Goal: Ask a question: Seek information or help from site administrators or community

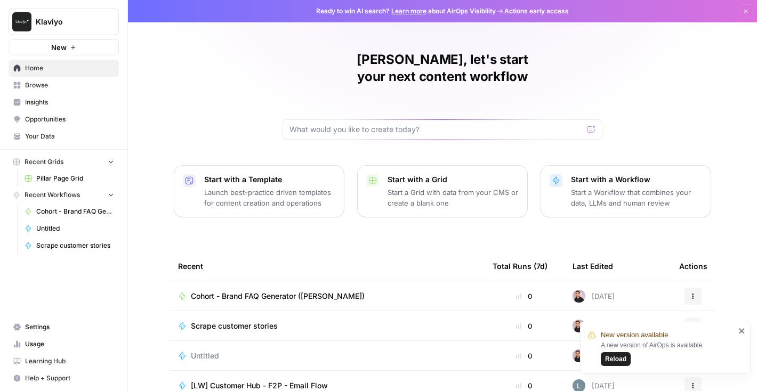
click at [620, 360] on span "Reload" at bounding box center [615, 359] width 21 height 10
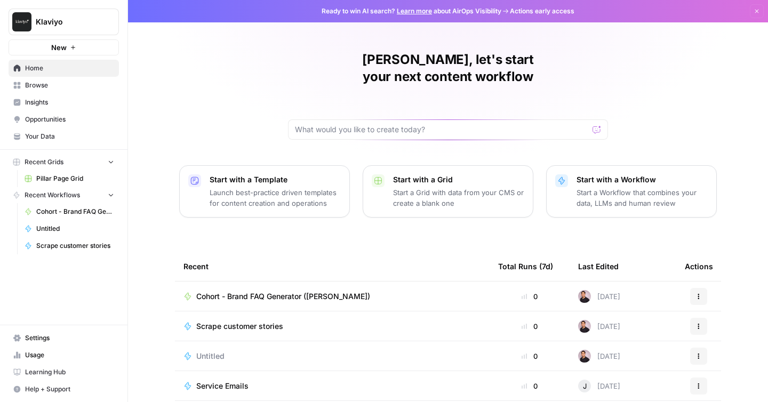
click at [593, 187] on p "Start a Workflow that combines your data, LLMs and human review" at bounding box center [641, 197] width 131 height 21
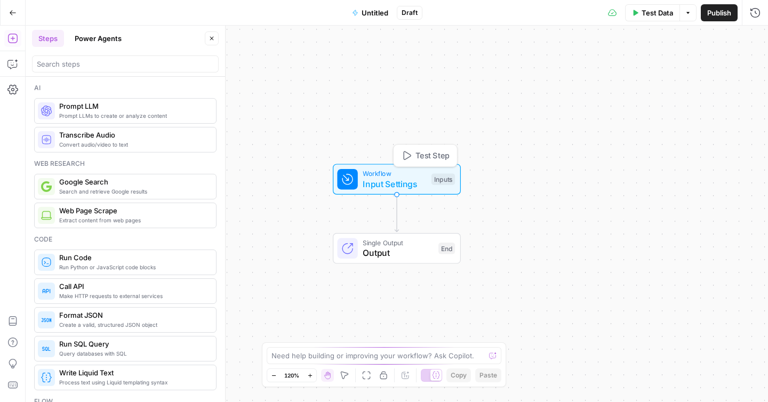
click at [376, 179] on span "Input Settings" at bounding box center [393, 184] width 63 height 13
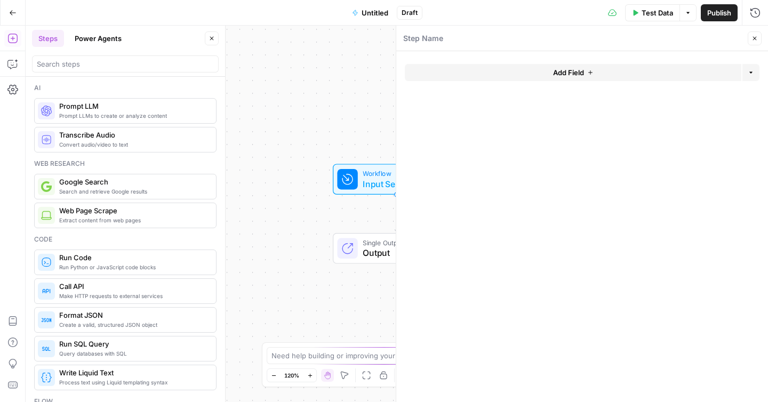
click at [590, 65] on button "Add Field" at bounding box center [573, 72] width 336 height 17
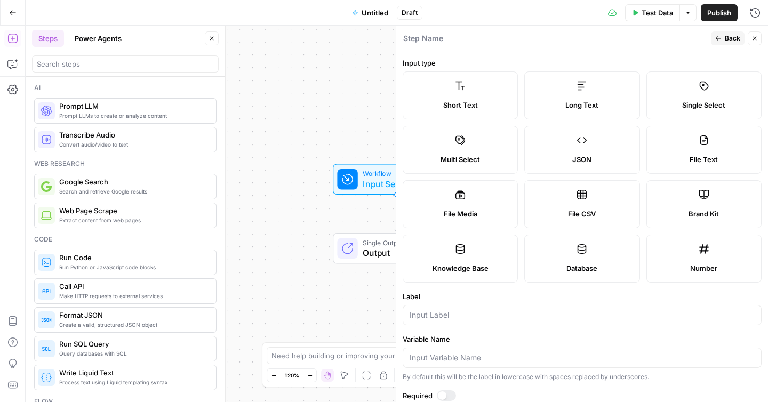
click at [757, 38] on span "Close" at bounding box center [757, 38] width 1 height 1
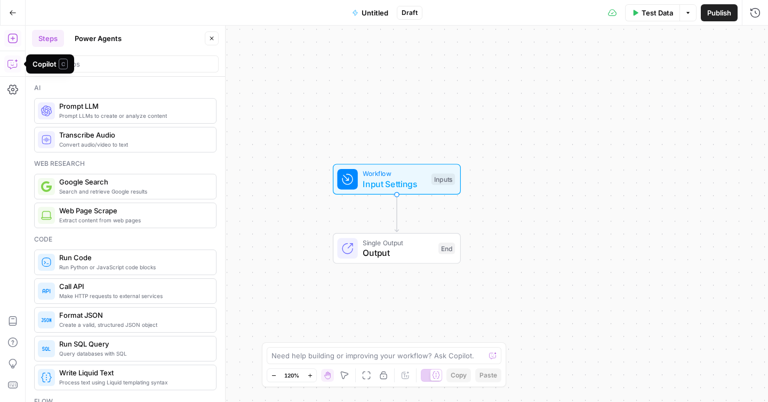
click at [13, 60] on icon "button" at bounding box center [12, 64] width 11 height 11
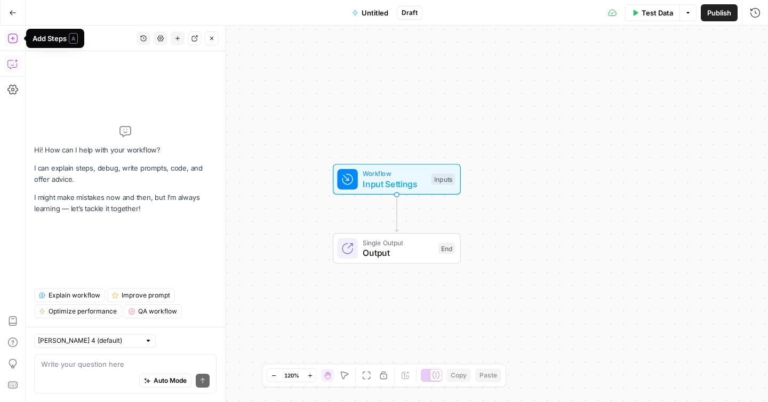
click at [9, 38] on icon "button" at bounding box center [12, 38] width 11 height 11
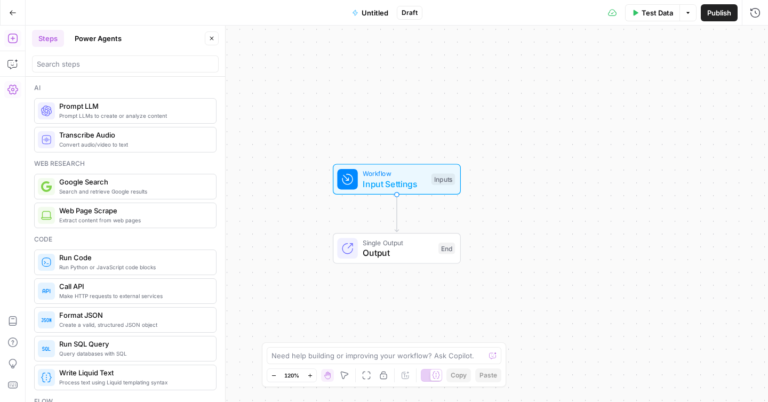
click at [11, 90] on icon "button" at bounding box center [12, 90] width 11 height 10
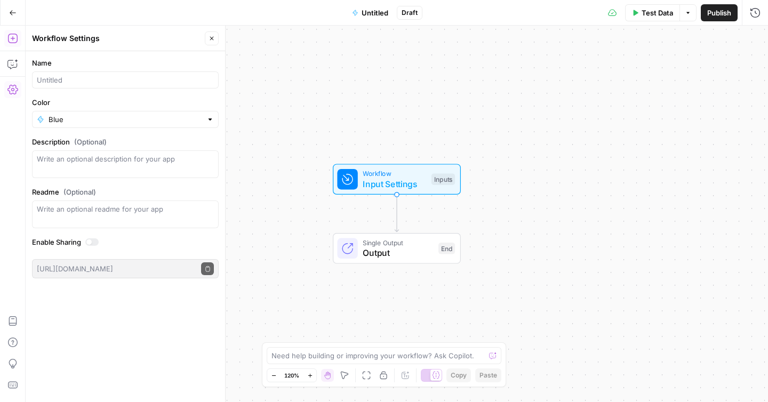
click at [10, 40] on icon "button" at bounding box center [12, 38] width 11 height 11
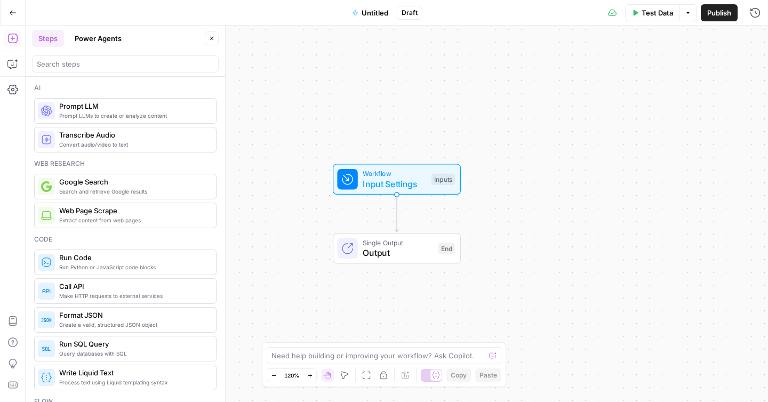
click at [406, 173] on span "Workflow" at bounding box center [393, 173] width 63 height 10
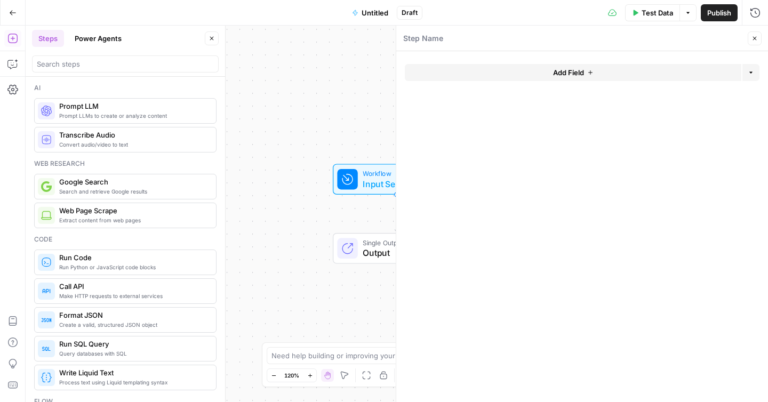
click at [473, 42] on div "Step Name" at bounding box center [573, 39] width 342 height 12
click at [602, 137] on form "Add Field Options" at bounding box center [582, 226] width 372 height 351
click at [156, 162] on div "Web research" at bounding box center [125, 164] width 182 height 10
click at [754, 38] on icon "button" at bounding box center [754, 38] width 6 height 6
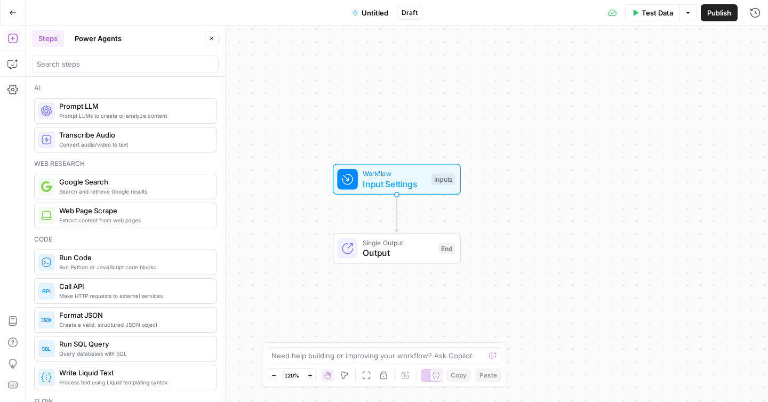
click at [10, 15] on icon "button" at bounding box center [12, 12] width 7 height 7
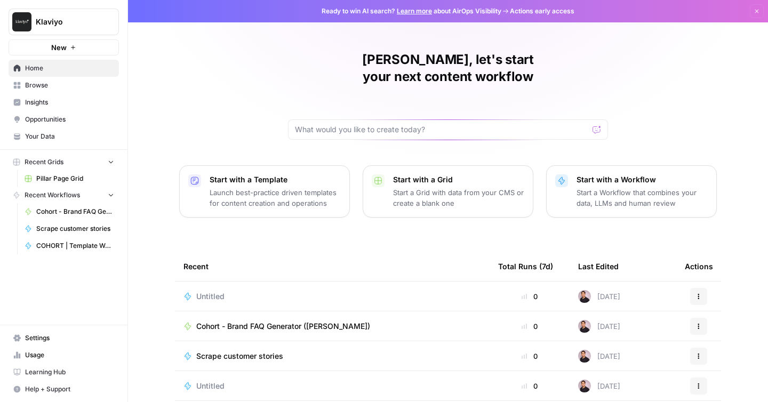
click at [55, 79] on link "Browse" at bounding box center [64, 85] width 110 height 17
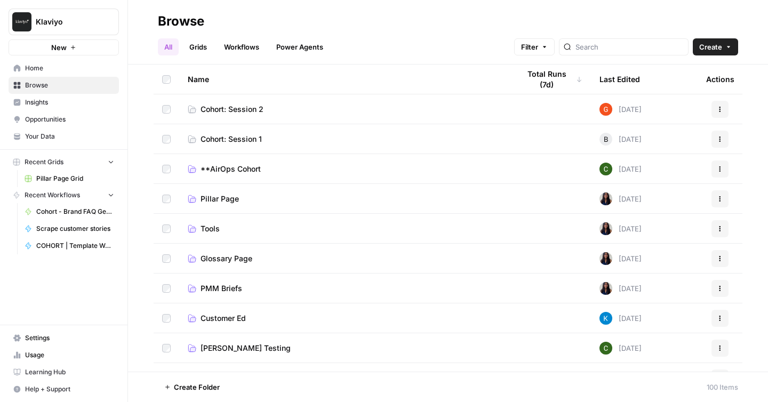
click at [297, 52] on link "Power Agents" at bounding box center [300, 46] width 60 height 17
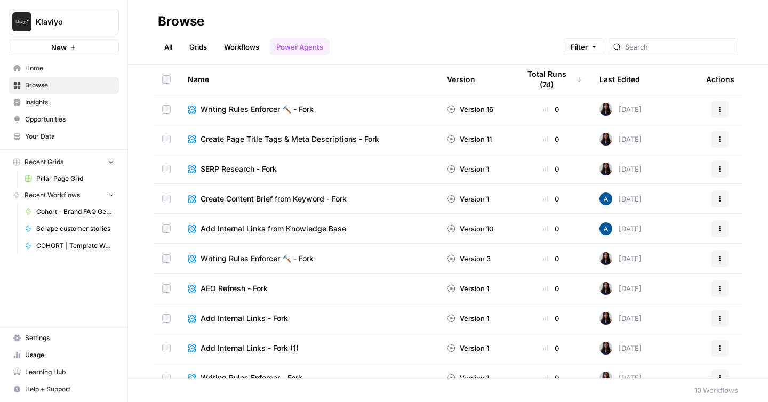
click at [245, 141] on span "Create Page Title Tags & Meta Descriptions - Fork" at bounding box center [289, 139] width 179 height 11
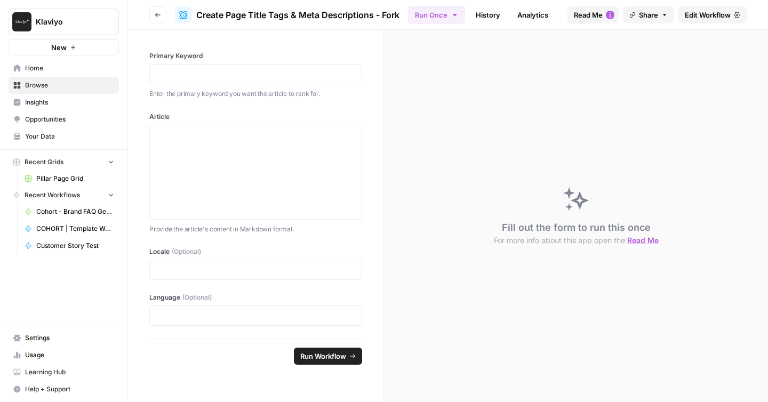
click at [595, 16] on span "Read Me" at bounding box center [588, 15] width 29 height 11
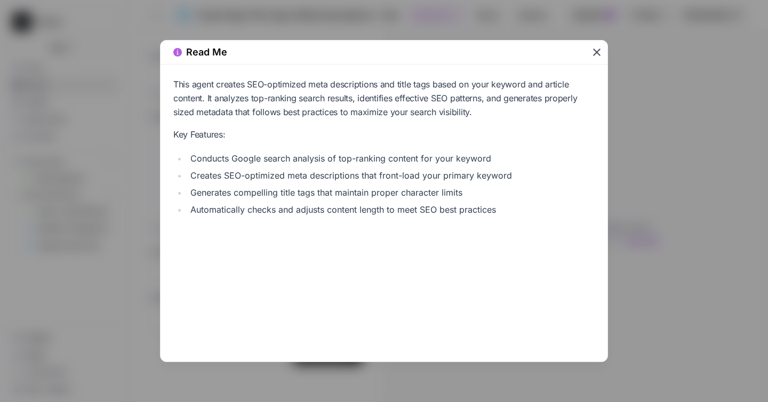
click at [595, 55] on icon "button" at bounding box center [596, 52] width 13 height 13
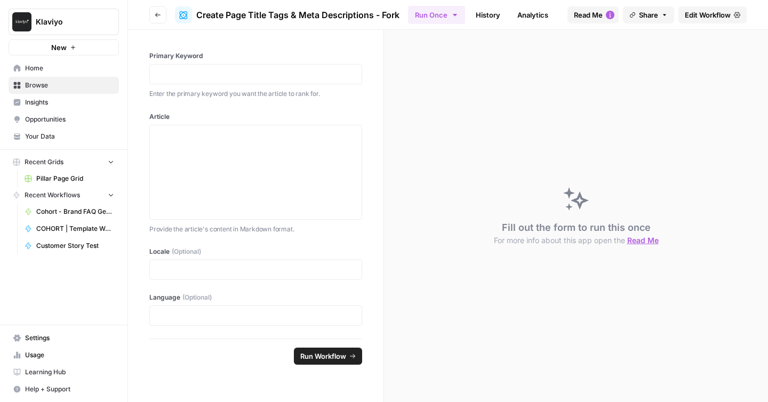
click at [703, 12] on span "Edit Workflow" at bounding box center [707, 15] width 46 height 11
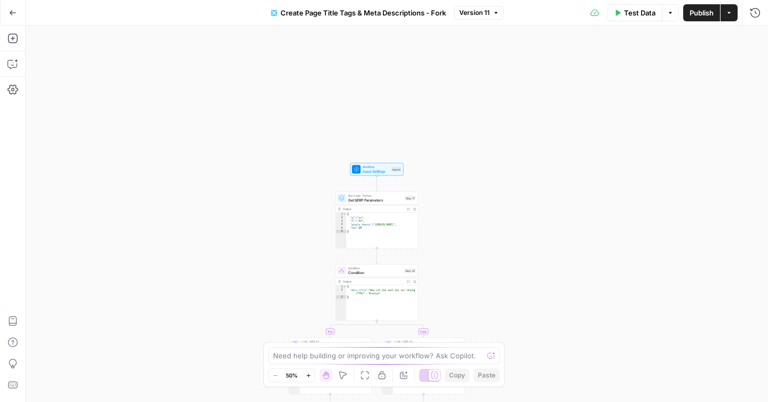
click at [372, 172] on span "Input Settings" at bounding box center [375, 170] width 27 height 5
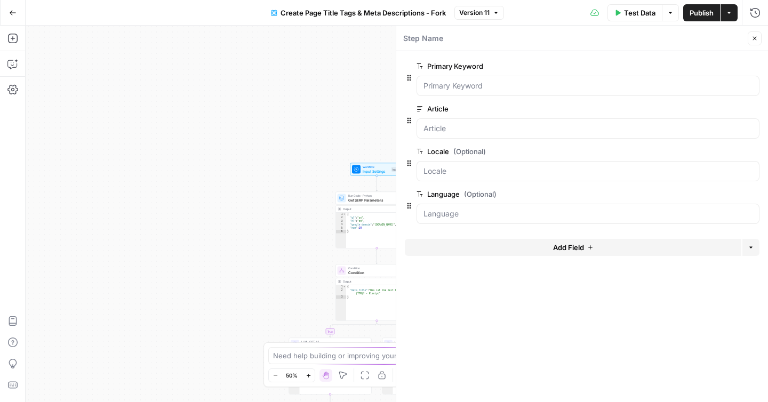
click at [12, 10] on icon "button" at bounding box center [12, 12] width 7 height 7
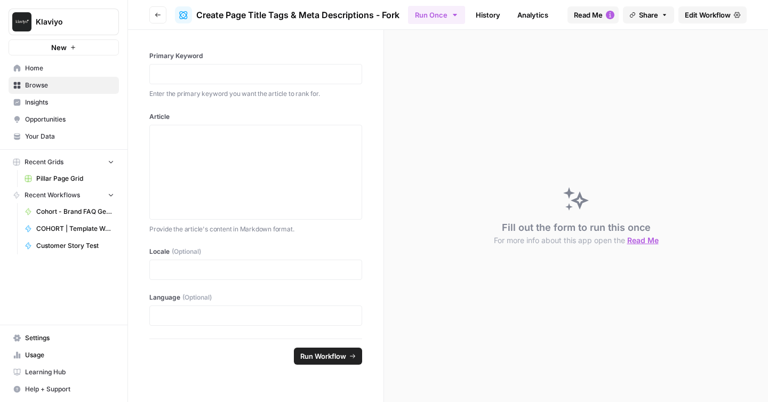
click at [64, 69] on span "Home" at bounding box center [69, 68] width 89 height 10
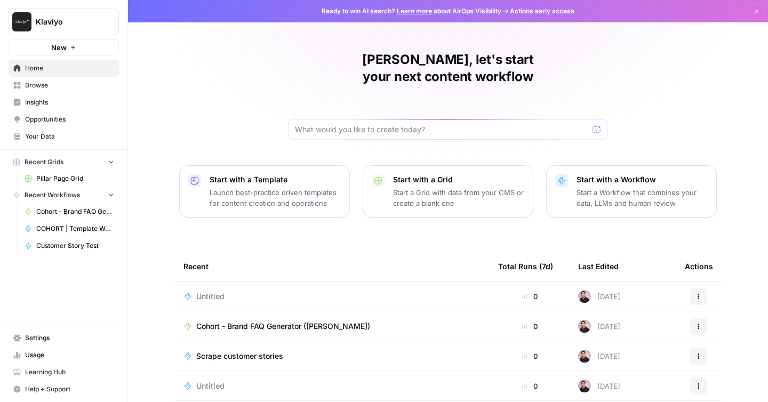
click at [311, 291] on div "Untitled" at bounding box center [331, 296] width 297 height 11
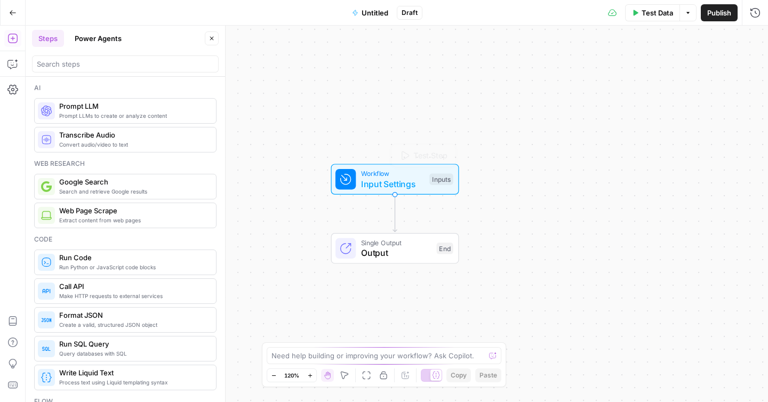
click at [390, 180] on span "Input Settings" at bounding box center [392, 184] width 63 height 13
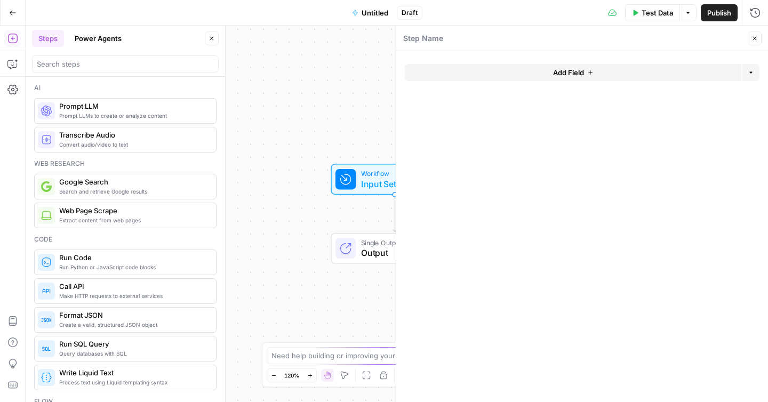
click at [555, 74] on span "Add Field" at bounding box center [568, 72] width 31 height 11
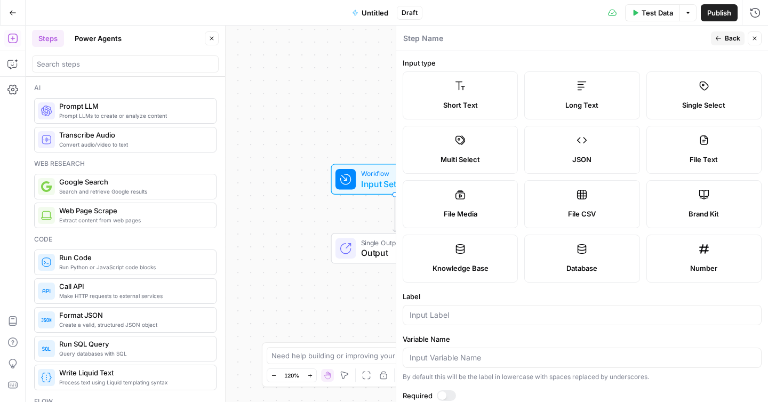
click at [725, 42] on span "Back" at bounding box center [731, 39] width 15 height 10
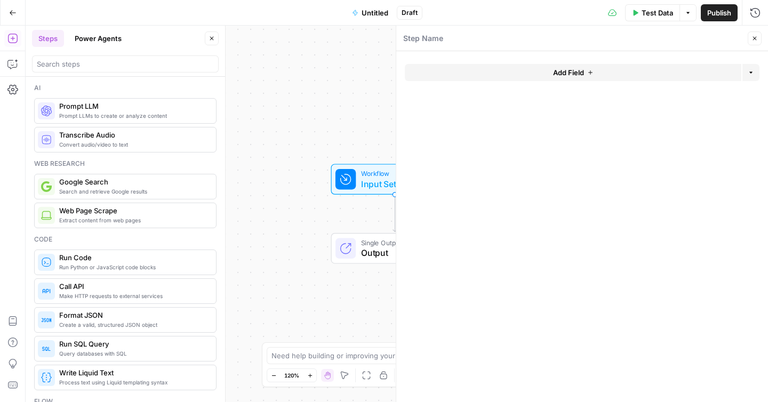
click at [207, 36] on button "Close" at bounding box center [212, 38] width 14 height 14
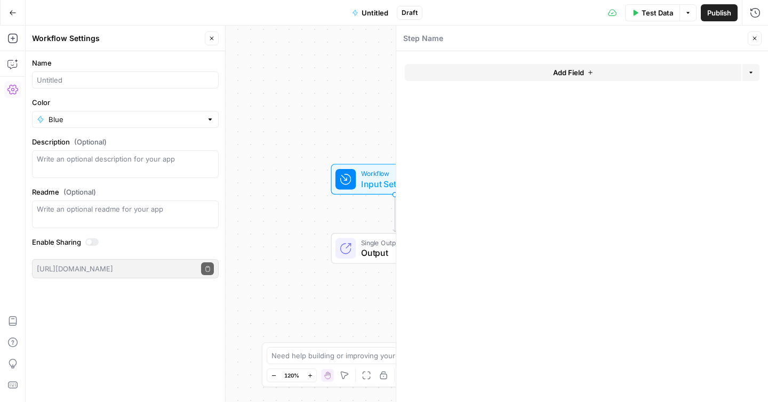
click at [749, 31] on header "Step Name Close" at bounding box center [582, 39] width 372 height 26
click at [749, 31] on div "Close" at bounding box center [754, 38] width 14 height 14
click at [749, 34] on button "Close" at bounding box center [754, 38] width 14 height 14
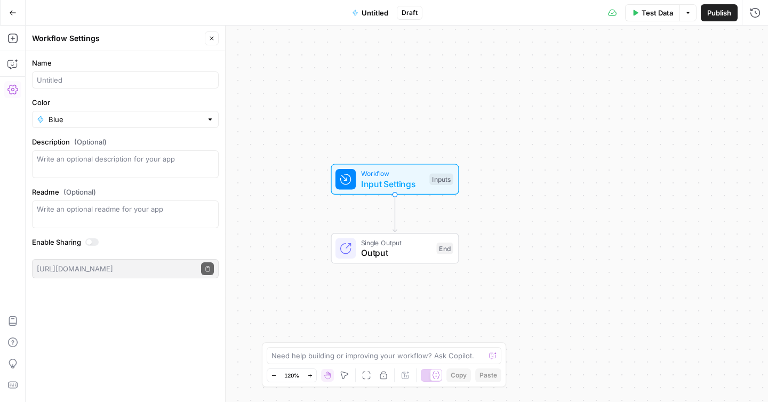
click at [9, 14] on icon "button" at bounding box center [12, 12] width 7 height 7
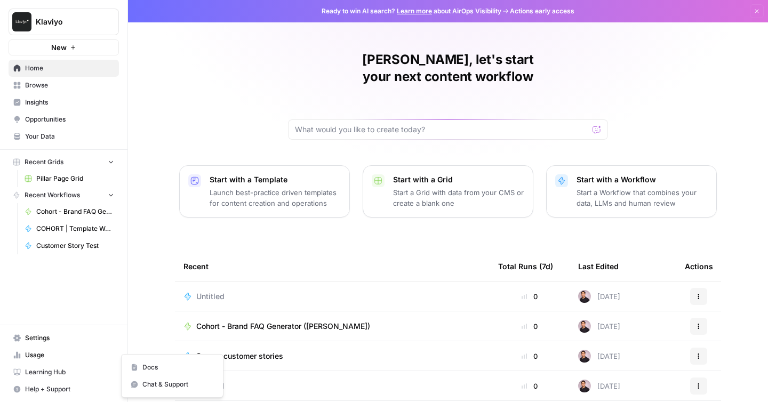
click at [49, 390] on span "Help + Support" at bounding box center [69, 389] width 89 height 10
click at [159, 369] on span "Docs" at bounding box center [177, 367] width 71 height 10
click at [58, 132] on span "Your Data" at bounding box center [69, 137] width 89 height 10
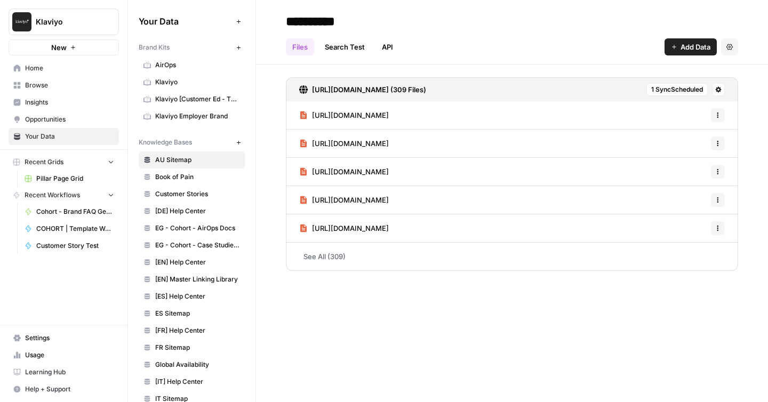
click at [50, 343] on link "Settings" at bounding box center [64, 337] width 110 height 17
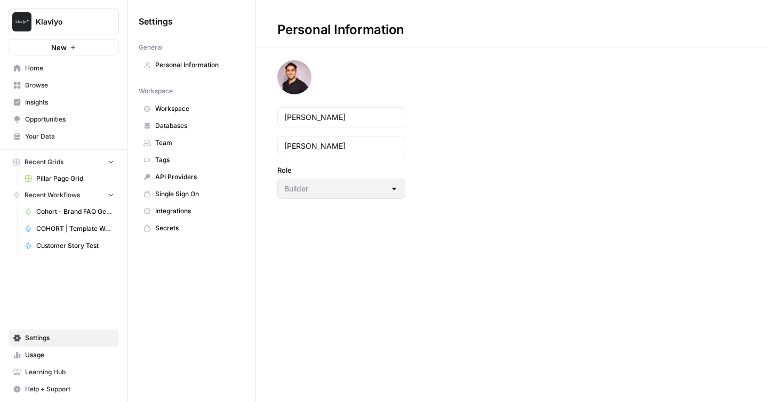
click at [188, 211] on span "Integrations" at bounding box center [197, 211] width 85 height 10
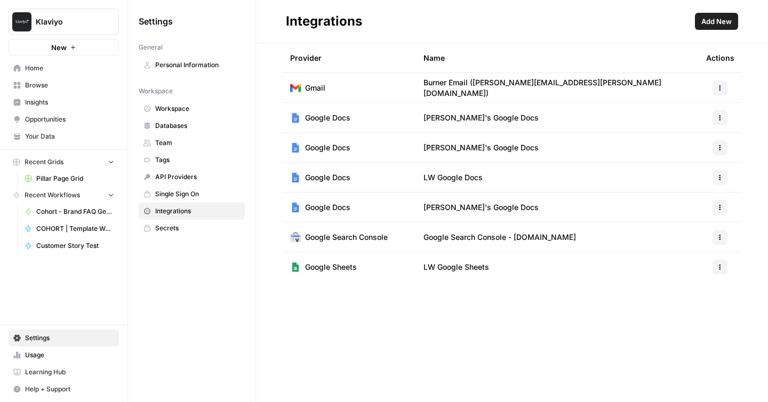
click at [309, 86] on span "Gmail" at bounding box center [315, 88] width 20 height 11
click at [322, 23] on div "Integrations" at bounding box center [324, 21] width 76 height 17
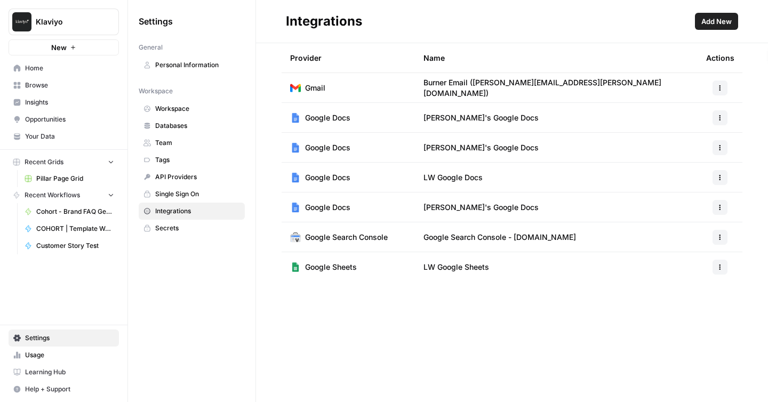
click at [322, 23] on div "Integrations" at bounding box center [324, 21] width 76 height 17
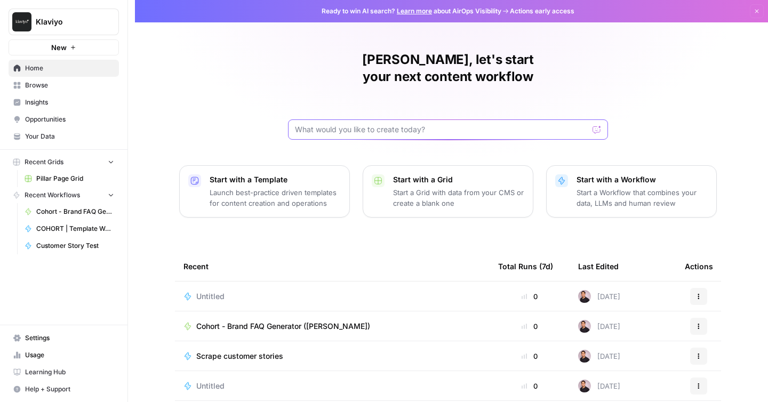
click at [381, 124] on input "text" at bounding box center [441, 129] width 293 height 11
type input "o"
type input "how does the gmail integration work and whats possible with it within workflows…"
click button "Send" at bounding box center [597, 130] width 14 height 14
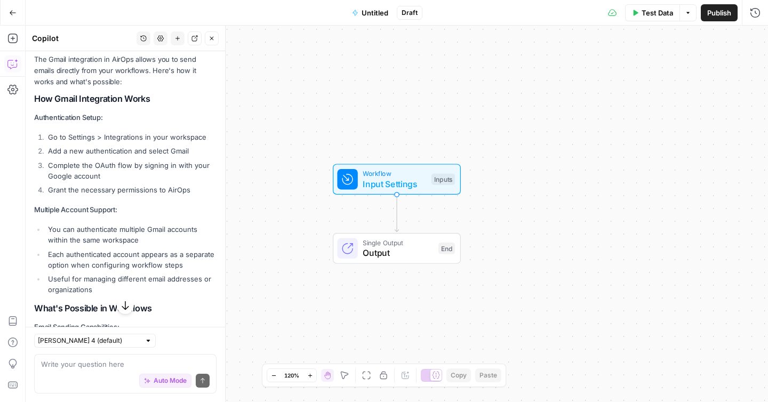
scroll to position [140, 0]
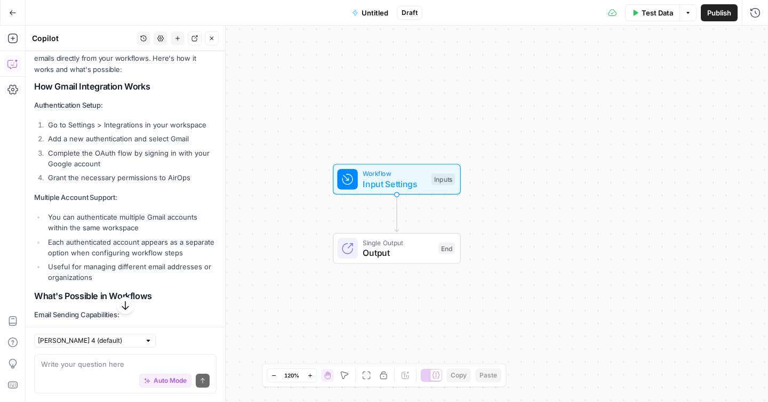
click at [104, 180] on li "Grant the necessary permissions to AirOps" at bounding box center [130, 177] width 171 height 11
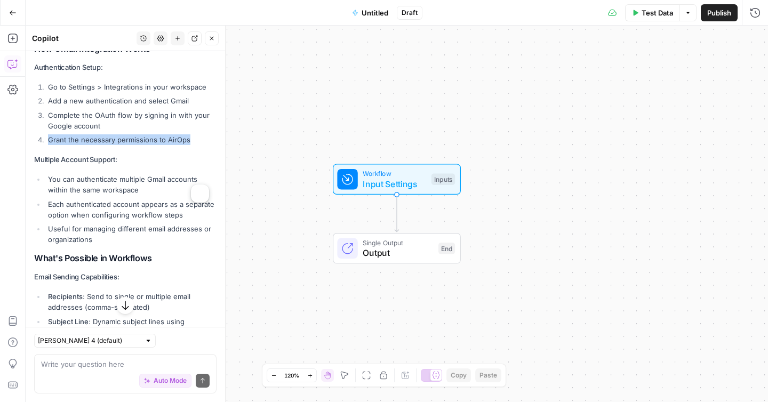
scroll to position [183, 0]
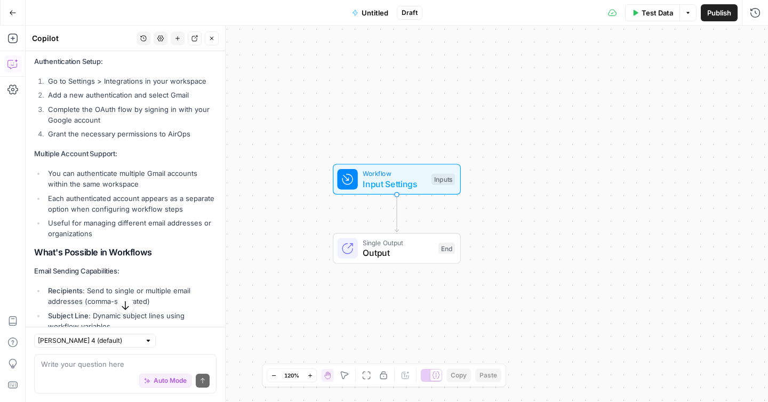
click at [96, 198] on li "Each authenticated account appears as a separate option when configuring workfl…" at bounding box center [130, 203] width 171 height 21
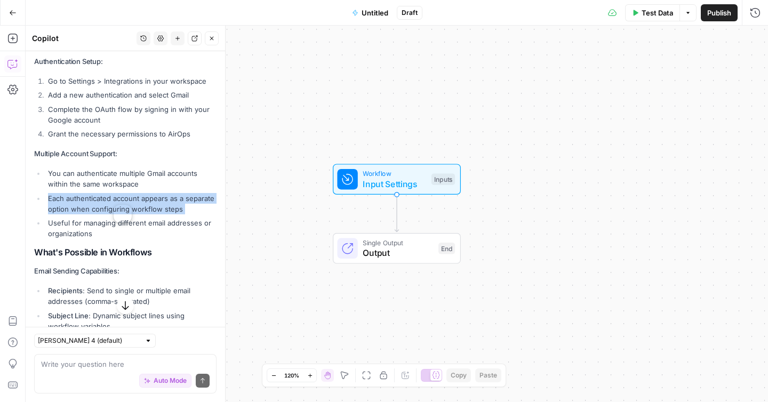
click at [96, 198] on li "Each authenticated account appears as a separate option when configuring workfl…" at bounding box center [130, 203] width 171 height 21
click at [119, 211] on li "Each authenticated account appears as a separate option when configuring workfl…" at bounding box center [130, 203] width 171 height 21
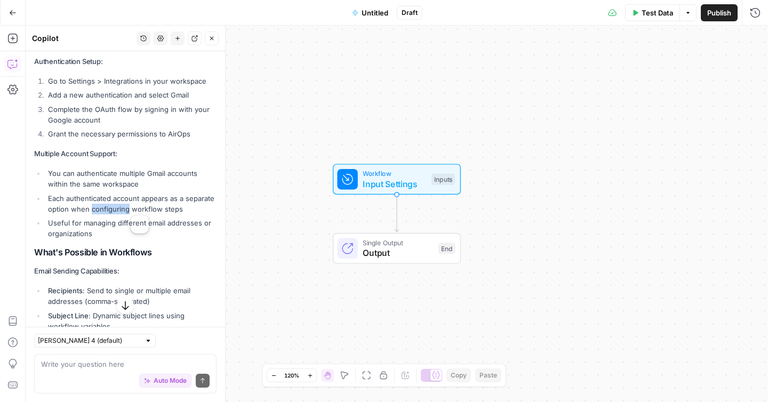
click at [119, 211] on li "Each authenticated account appears as a separate option when configuring workfl…" at bounding box center [130, 203] width 171 height 21
click at [101, 228] on li "Useful for managing different email addresses or organizations" at bounding box center [130, 227] width 171 height 21
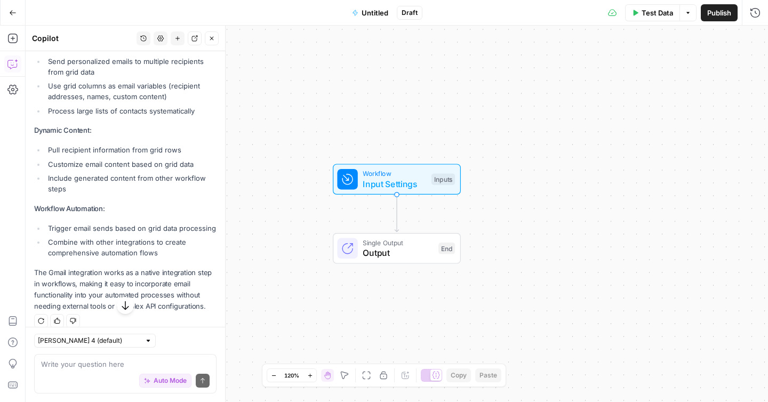
scroll to position [0, 0]
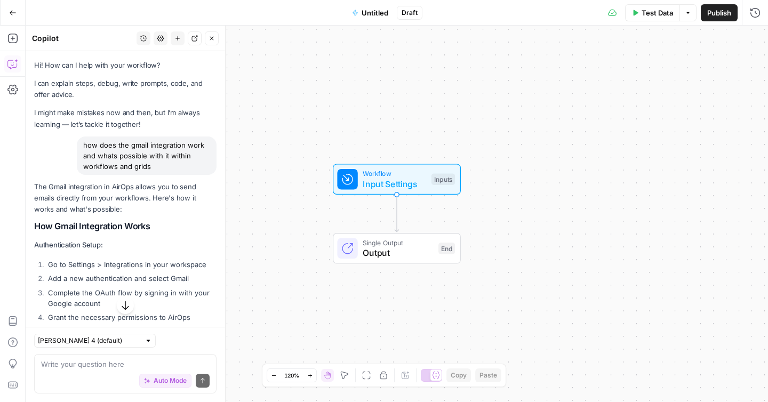
click at [214, 42] on button "Close" at bounding box center [212, 38] width 14 height 14
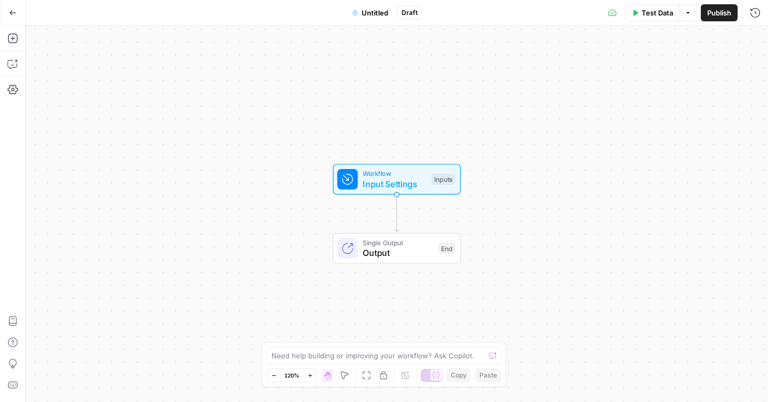
click at [584, 143] on div "Workflow Input Settings Inputs Single Output Output End" at bounding box center [397, 214] width 742 height 376
